Goal: Book appointment/travel/reservation

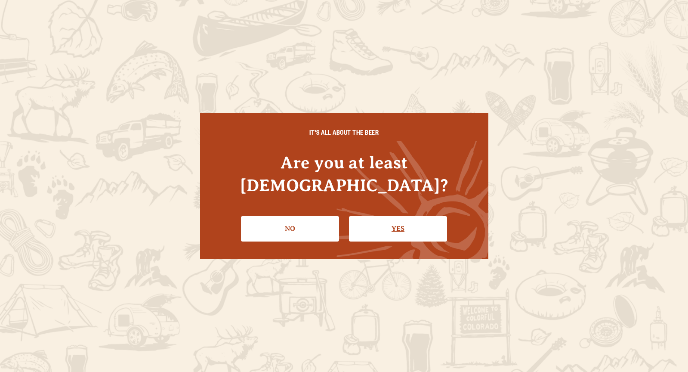
click at [385, 216] on link "Yes" at bounding box center [398, 228] width 98 height 25
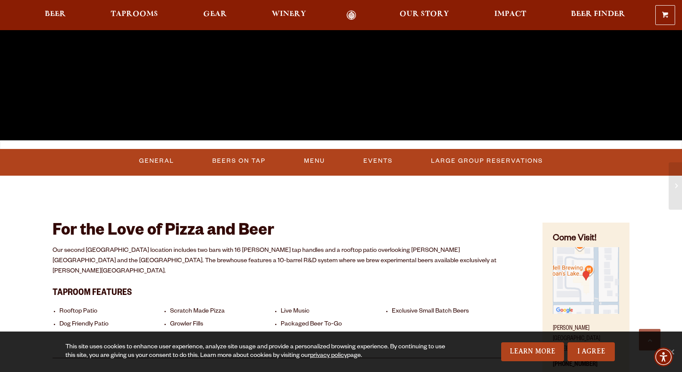
scroll to position [258, 0]
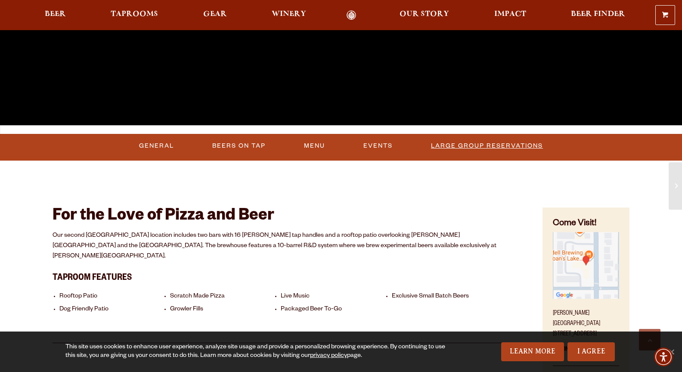
click at [471, 142] on link "Large Group Reservations" at bounding box center [486, 146] width 119 height 20
click at [371, 145] on link "Events" at bounding box center [366, 146] width 36 height 20
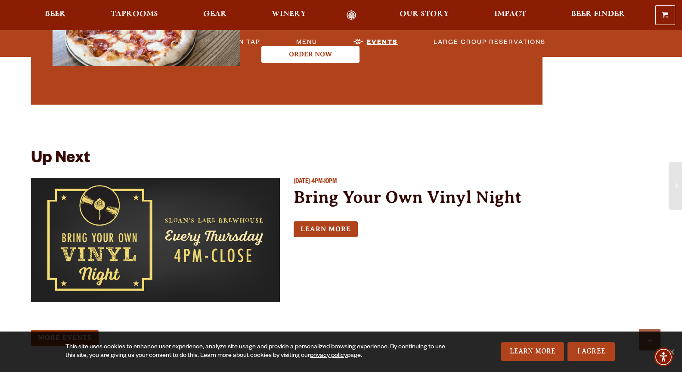
scroll to position [1813, 0]
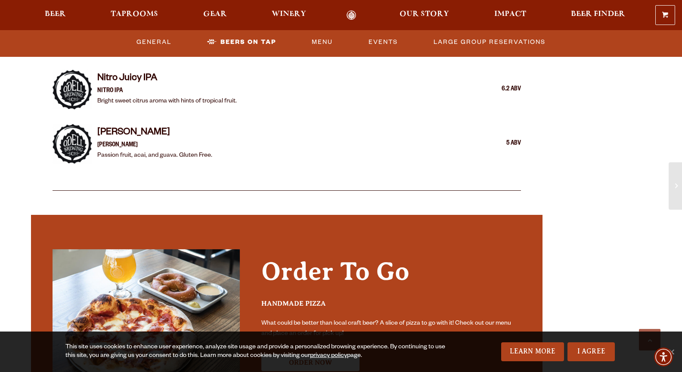
drag, startPoint x: 442, startPoint y: 257, endPoint x: 423, endPoint y: 209, distance: 51.8
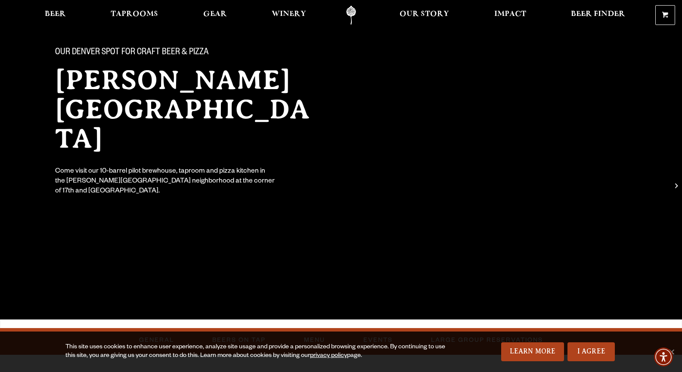
scroll to position [0, 0]
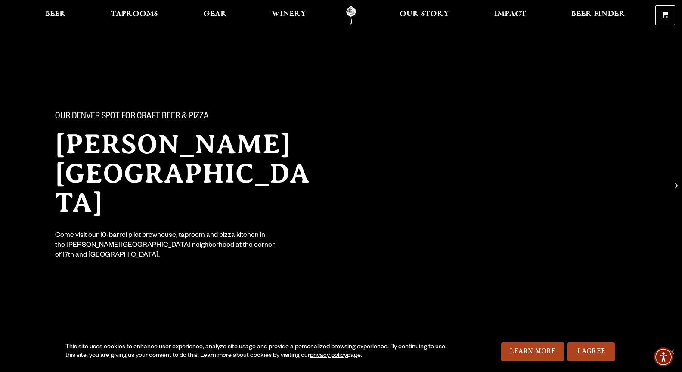
drag, startPoint x: 452, startPoint y: 216, endPoint x: 409, endPoint y: 135, distance: 91.8
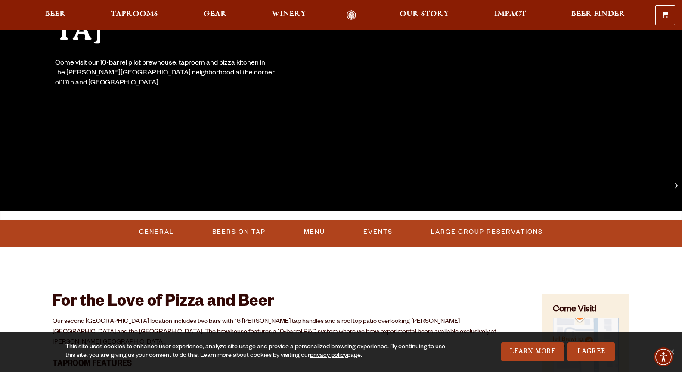
scroll to position [387, 0]
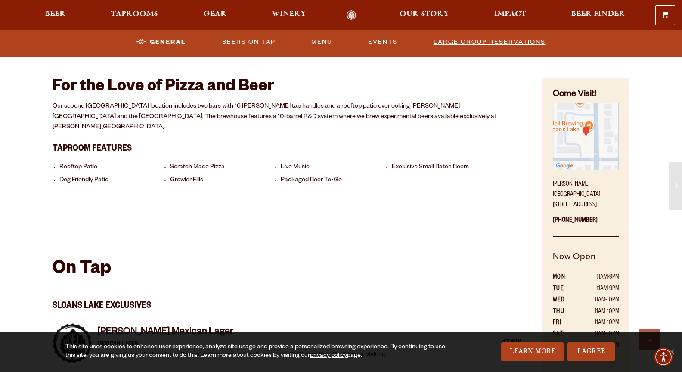
click at [471, 45] on link "Large Group Reservations" at bounding box center [489, 42] width 119 height 20
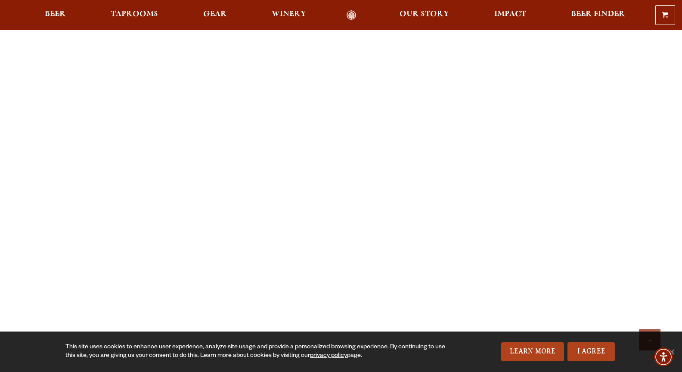
scroll to position [1162, 0]
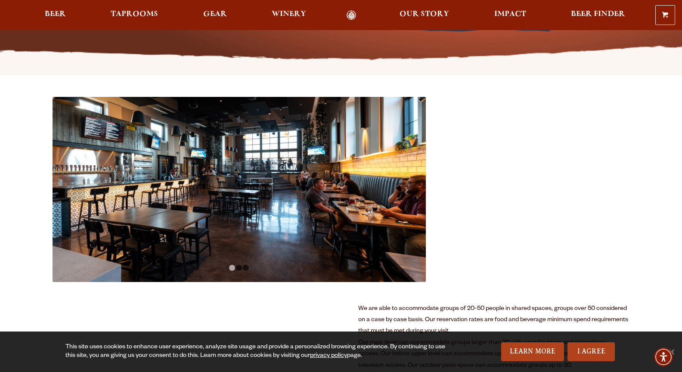
scroll to position [344, 0]
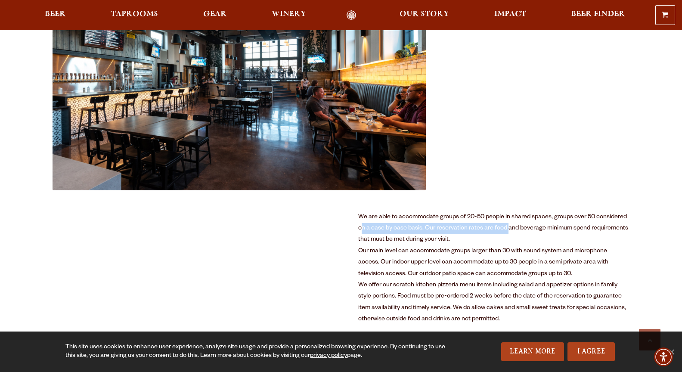
drag, startPoint x: 361, startPoint y: 225, endPoint x: 509, endPoint y: 230, distance: 147.7
click at [509, 230] on div "We are able to accommodate groups of 20-50 people in shared spaces, groups over…" at bounding box center [493, 229] width 271 height 34
click at [503, 230] on div "We are able to accommodate groups of 20-50 people in shared spaces, groups over…" at bounding box center [493, 229] width 271 height 34
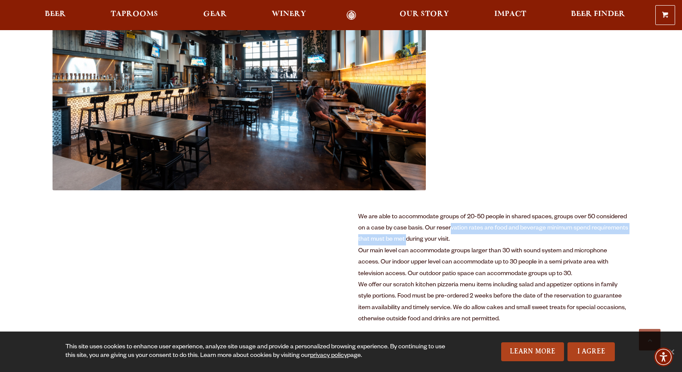
drag, startPoint x: 450, startPoint y: 227, endPoint x: 405, endPoint y: 241, distance: 47.0
click at [405, 241] on div "We are able to accommodate groups of 20-50 people in shared spaces, groups over…" at bounding box center [493, 229] width 271 height 34
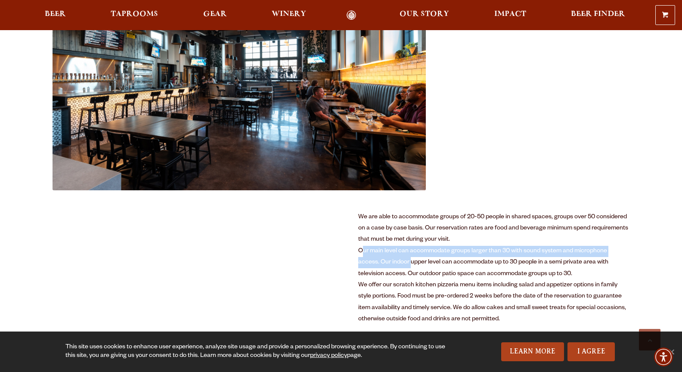
drag, startPoint x: 361, startPoint y: 251, endPoint x: 390, endPoint y: 261, distance: 30.8
click at [390, 261] on div "Our main level can accommodate groups larger than 30 with sound system and micr…" at bounding box center [493, 263] width 271 height 34
click at [372, 264] on div "Our main level can accommodate groups larger than 30 with sound system and micr…" at bounding box center [493, 263] width 271 height 34
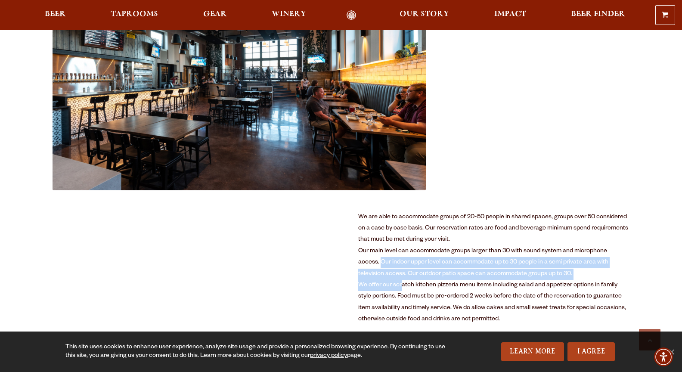
drag, startPoint x: 360, startPoint y: 262, endPoint x: 400, endPoint y: 284, distance: 45.9
click at [400, 284] on div "We are able to accommodate groups of 20-50 people in shared spaces, groups over…" at bounding box center [493, 269] width 271 height 114
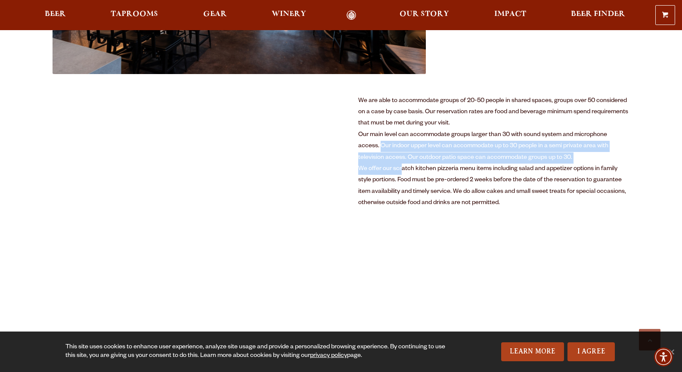
scroll to position [473, 0]
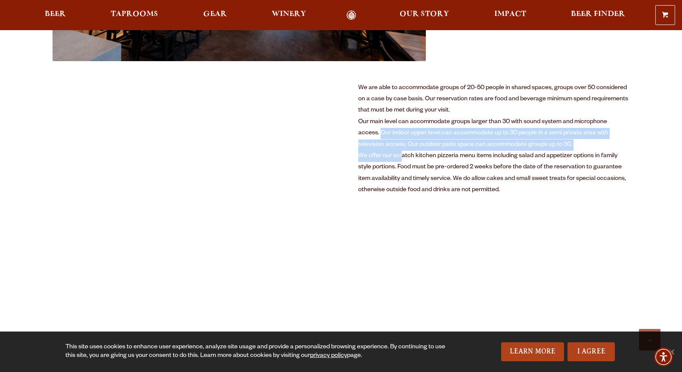
click at [408, 135] on div "Our main level can accommodate groups larger than 30 with sound system and micr…" at bounding box center [493, 134] width 271 height 34
drag, startPoint x: 402, startPoint y: 130, endPoint x: 548, endPoint y: 142, distance: 146.5
click at [548, 142] on div "Our main level can accommodate groups larger than 30 with sound system and micr…" at bounding box center [493, 134] width 271 height 34
drag, startPoint x: 361, startPoint y: 131, endPoint x: 539, endPoint y: 145, distance: 179.2
click at [539, 145] on div "Our main level can accommodate groups larger than 30 with sound system and micr…" at bounding box center [493, 134] width 271 height 34
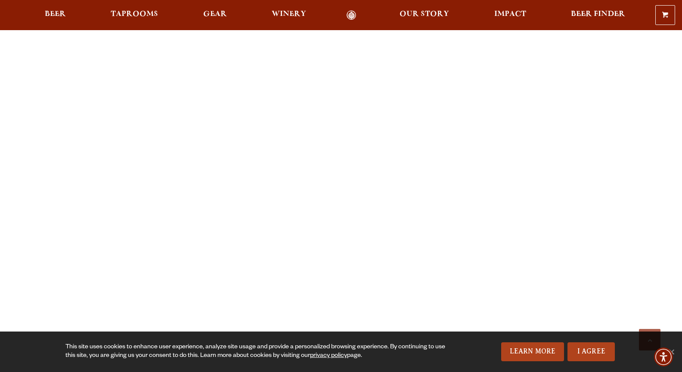
scroll to position [947, 0]
